Goal: Information Seeking & Learning: Learn about a topic

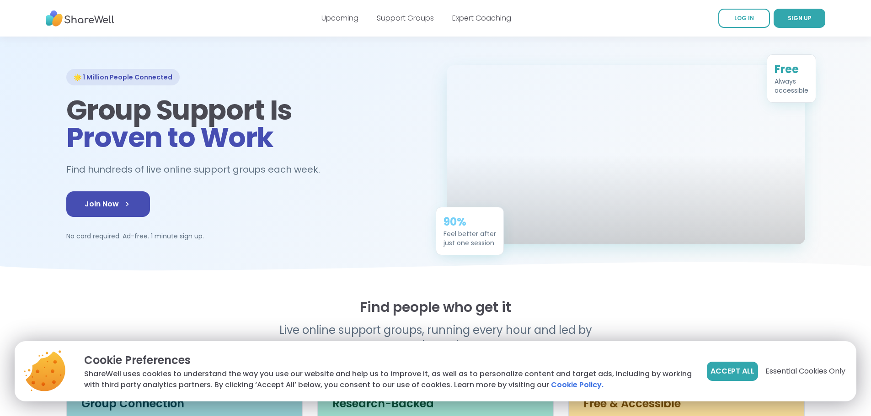
scroll to position [46, 0]
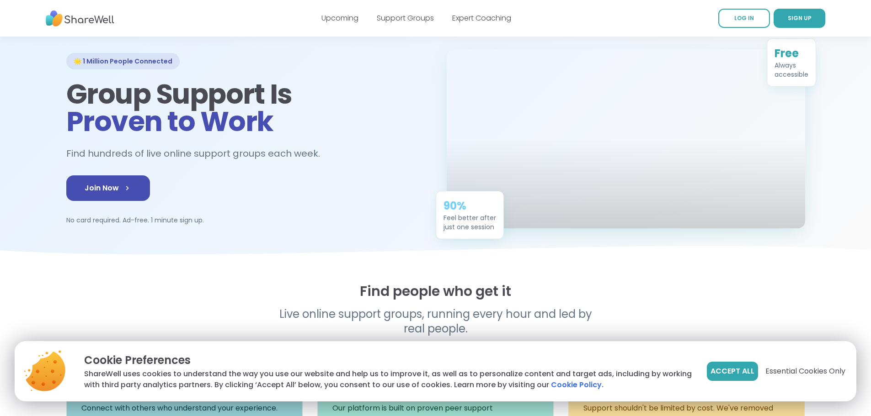
click at [720, 365] on button "Accept All" at bounding box center [731, 371] width 51 height 19
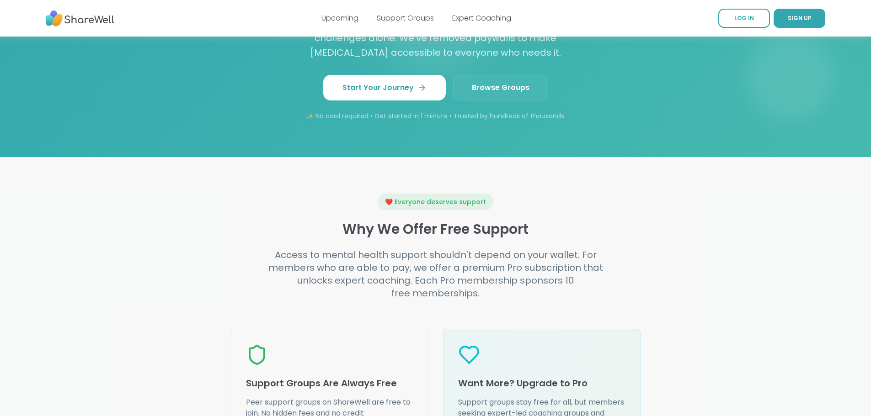
scroll to position [868, 0]
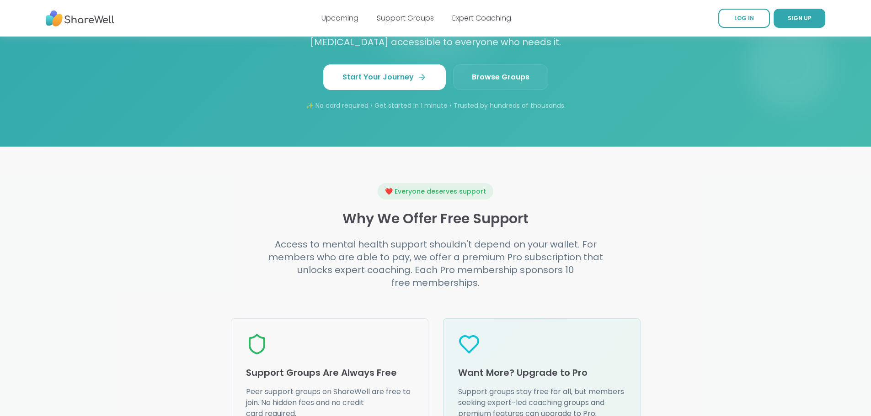
click at [488, 83] on span "Browse Groups" at bounding box center [501, 77] width 58 height 11
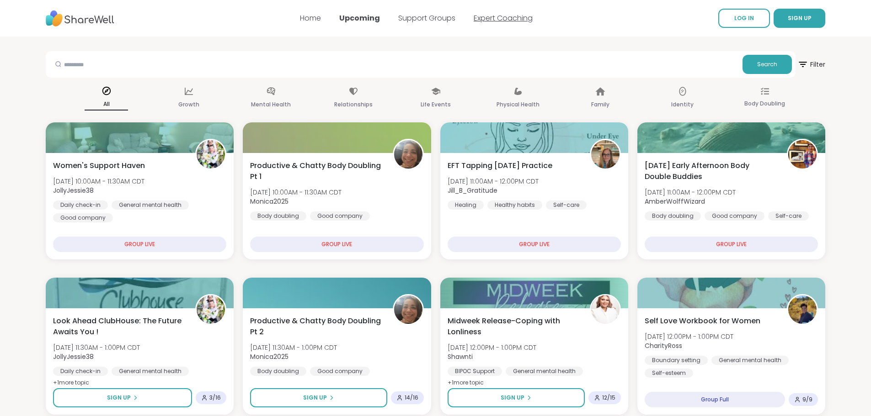
click at [509, 17] on link "Expert Coaching" at bounding box center [502, 18] width 59 height 11
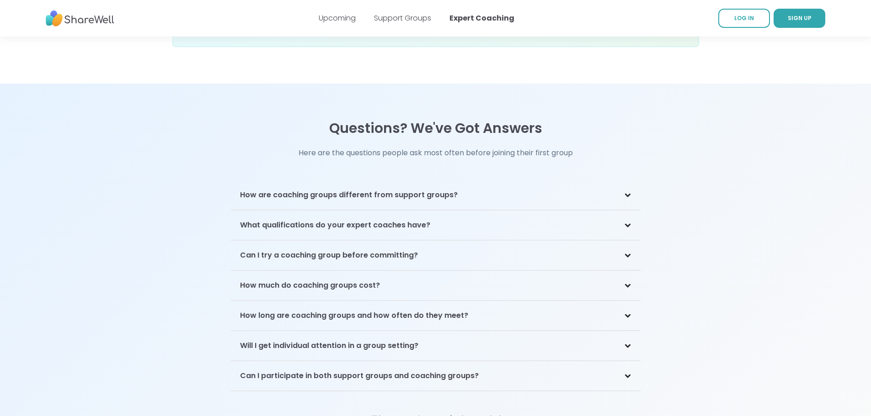
scroll to position [1800, 0]
click at [612, 209] on div "What qualifications do your expert coaches have?" at bounding box center [435, 224] width 409 height 30
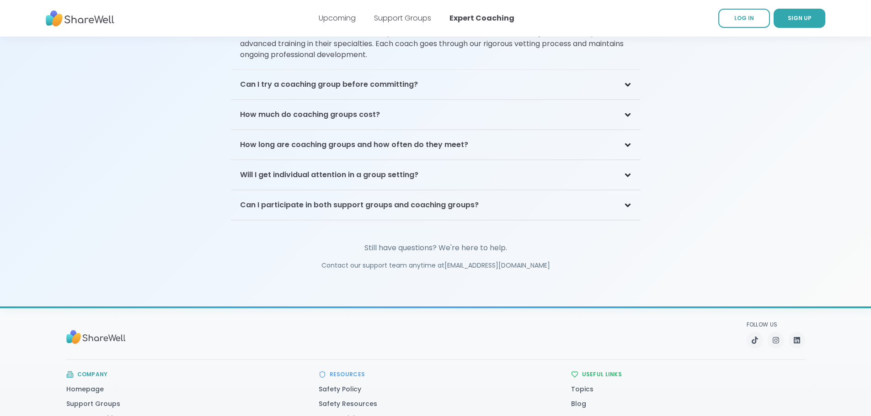
scroll to position [2029, 0]
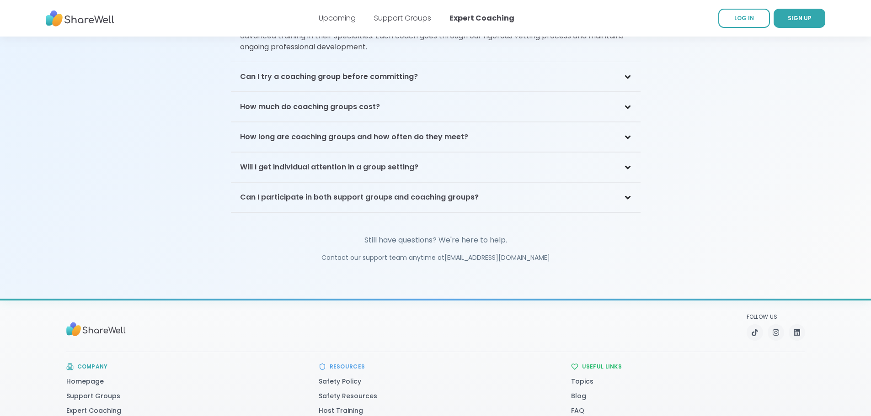
click at [422, 153] on div "Will I get individual attention in a group setting?" at bounding box center [435, 168] width 409 height 30
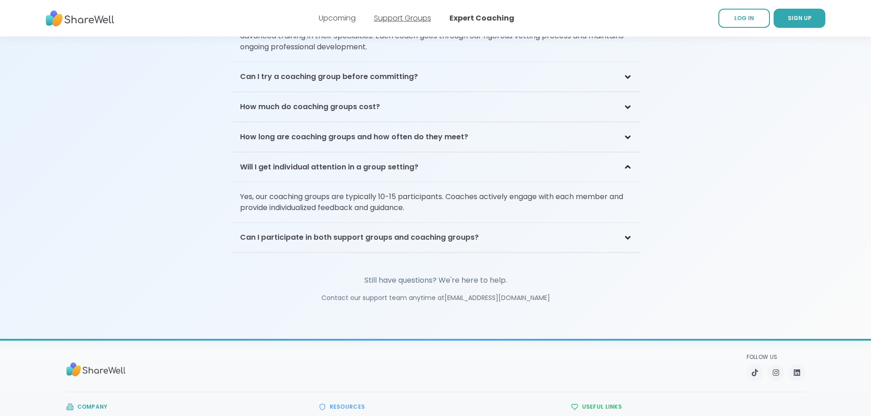
click at [413, 16] on link "Support Groups" at bounding box center [402, 18] width 57 height 11
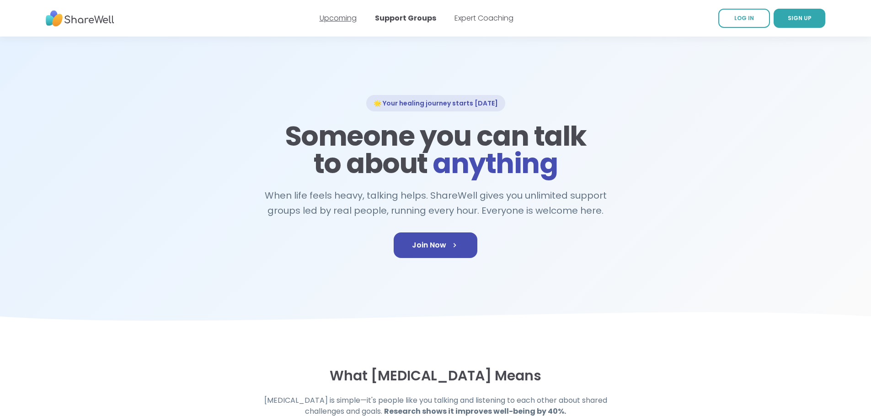
click at [340, 16] on link "Upcoming" at bounding box center [337, 18] width 37 height 11
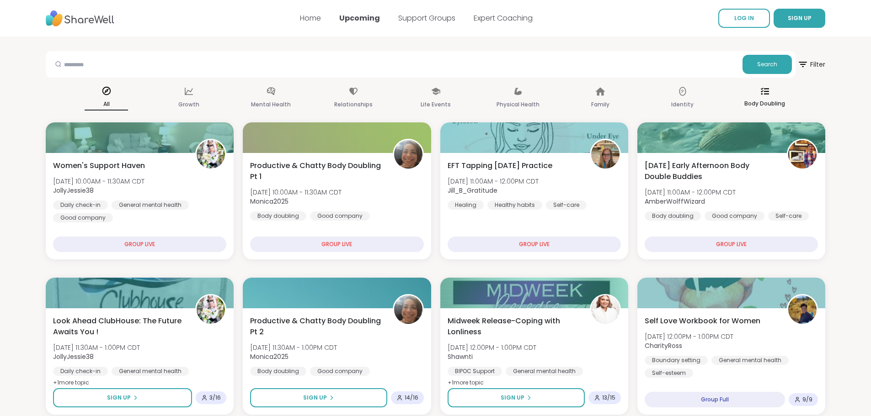
click at [750, 101] on p "Body Doubling" at bounding box center [764, 103] width 41 height 11
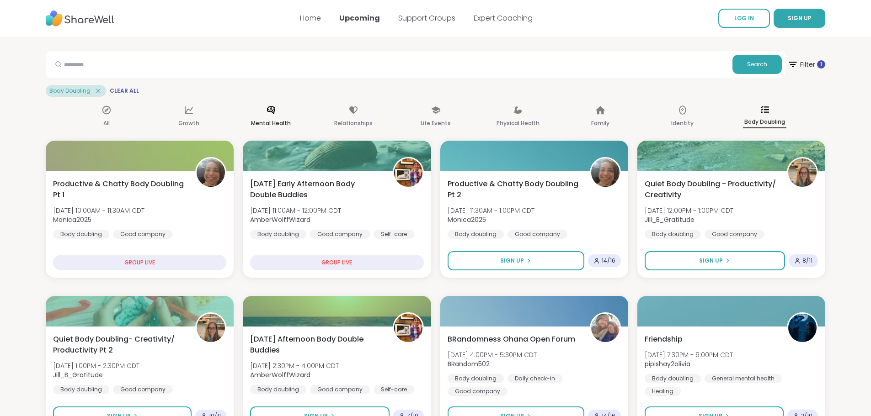
click at [274, 114] on icon at bounding box center [271, 110] width 10 height 10
